Goal: Task Accomplishment & Management: Manage account settings

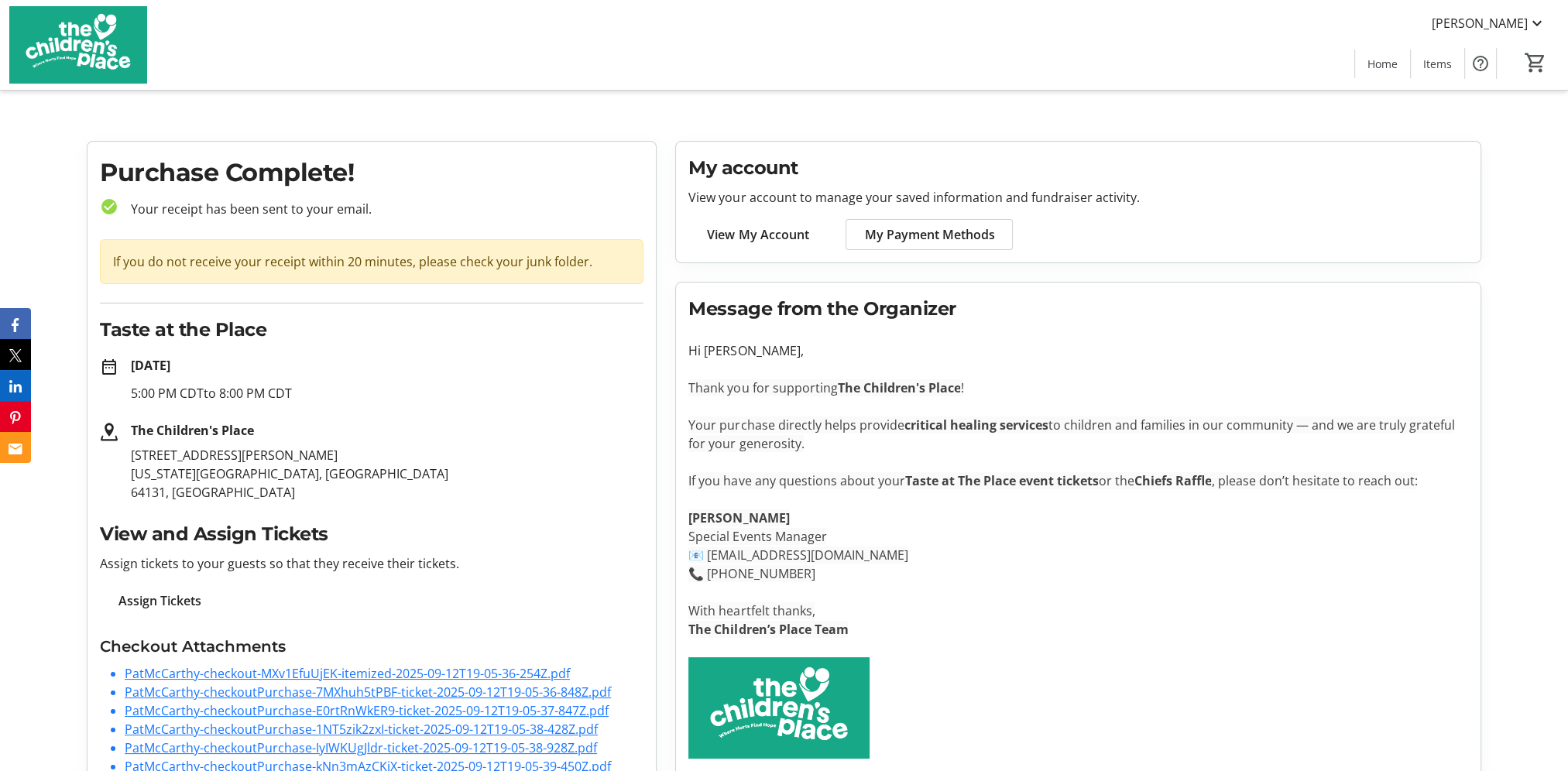
click at [751, 232] on span "View My Account" at bounding box center [758, 234] width 101 height 18
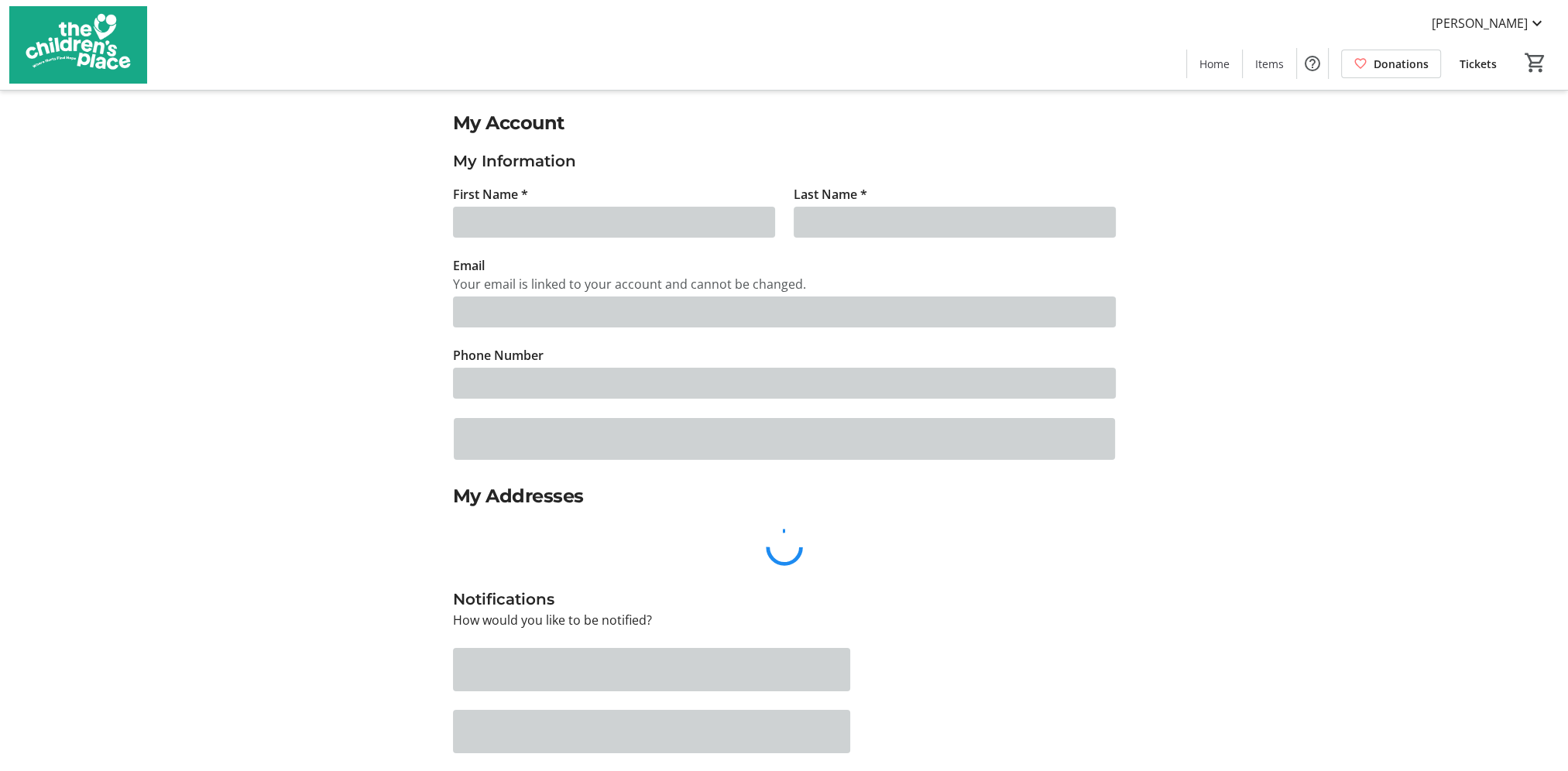
type input "Pat"
type input "[PERSON_NAME]"
type input "[EMAIL_ADDRESS][PERSON_NAME][DOMAIN_NAME]"
type input "[PHONE_NUMBER]"
